Goal: Task Accomplishment & Management: Manage account settings

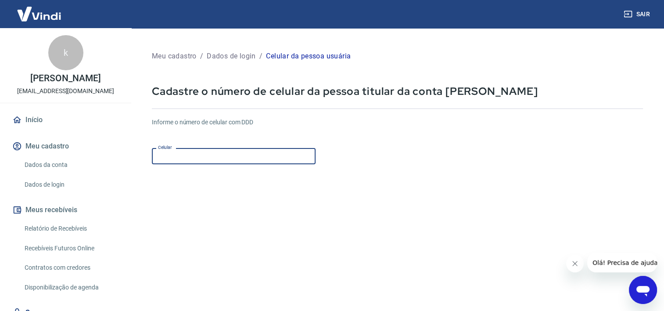
click at [231, 159] on input "Celular" at bounding box center [234, 156] width 164 height 16
type input "(19) 98168-5599"
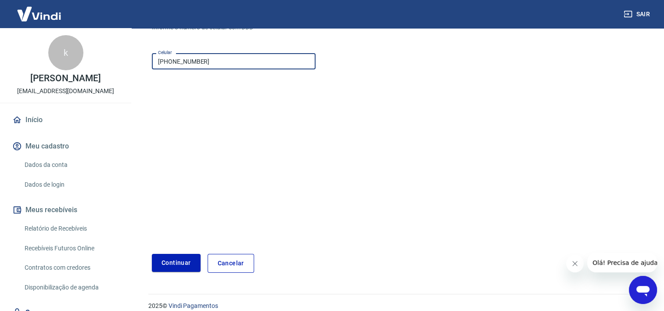
scroll to position [105, 0]
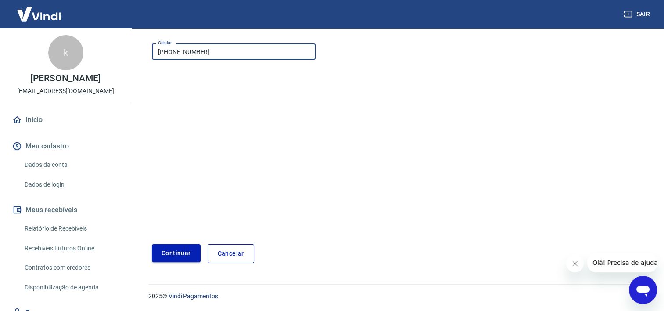
click at [184, 245] on button "Continuar" at bounding box center [176, 253] width 49 height 18
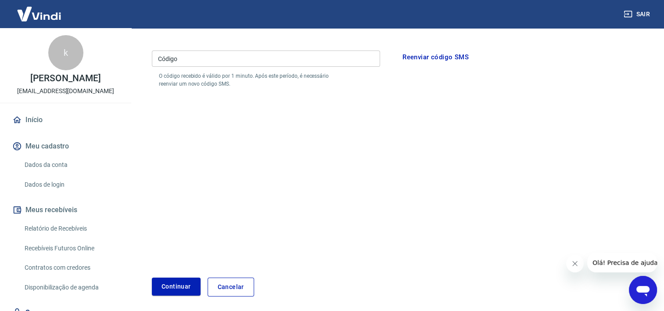
click at [439, 58] on button "Reenviar código SMS" at bounding box center [436, 57] width 76 height 18
